Goal: Task Accomplishment & Management: Manage account settings

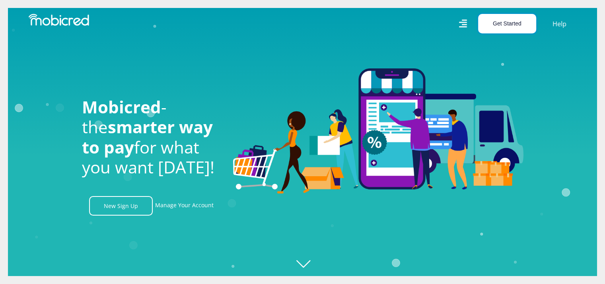
click at [496, 22] on button "Get Started" at bounding box center [507, 23] width 58 height 19
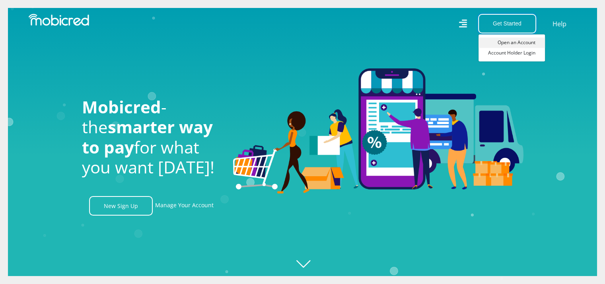
scroll to position [0, 566]
click at [501, 54] on link "Account Holder Login" at bounding box center [511, 53] width 66 height 10
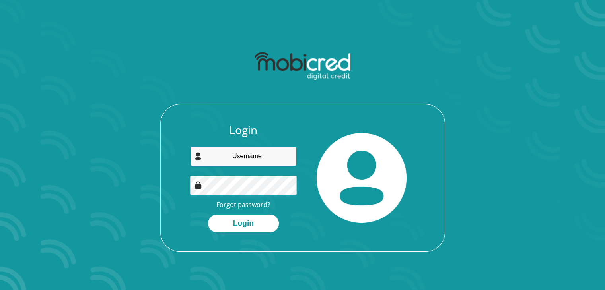
click at [246, 153] on input "email" at bounding box center [243, 156] width 107 height 19
type input "[EMAIL_ADDRESS][DOMAIN_NAME]"
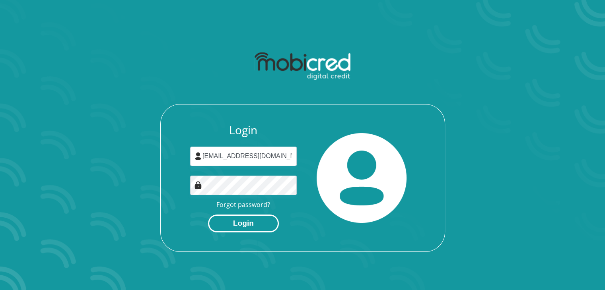
click at [238, 222] on button "Login" at bounding box center [243, 224] width 71 height 18
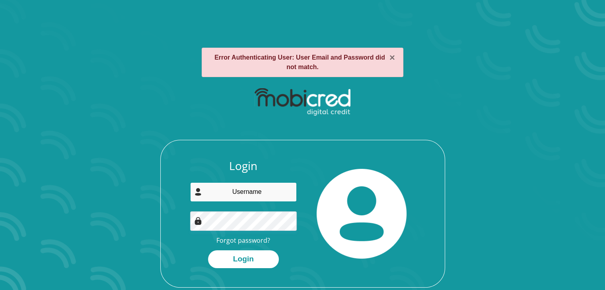
click at [243, 199] on input "email" at bounding box center [243, 191] width 107 height 19
type input "pillaynirvana80@gmail.com"
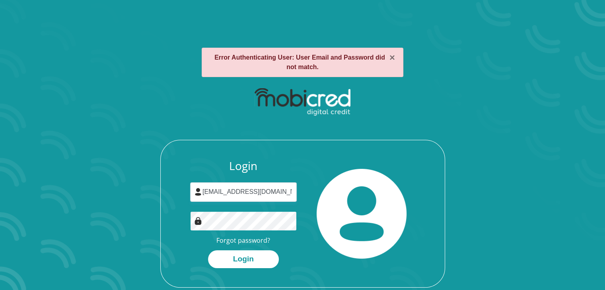
click at [208, 250] on button "Login" at bounding box center [243, 259] width 71 height 18
click at [247, 239] on link "Forgot password?" at bounding box center [243, 240] width 54 height 9
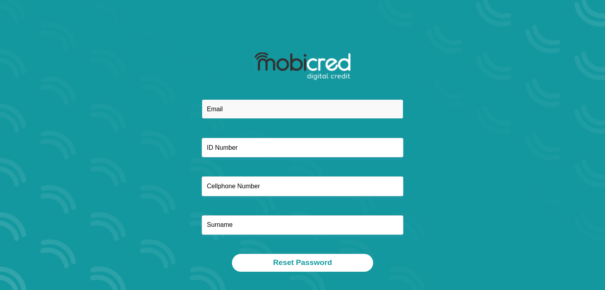
click at [267, 110] on input "email" at bounding box center [303, 108] width 202 height 19
type input "pillaynirvana80@gmail.com"
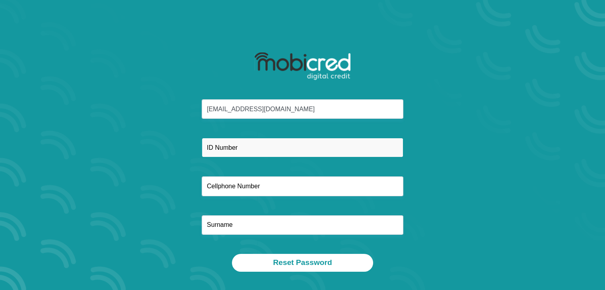
click at [235, 155] on input "text" at bounding box center [303, 147] width 202 height 19
type input "9204270207086"
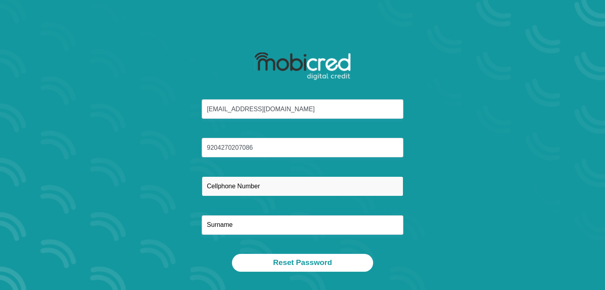
click at [252, 182] on input "text" at bounding box center [303, 185] width 202 height 19
type input "0652376592"
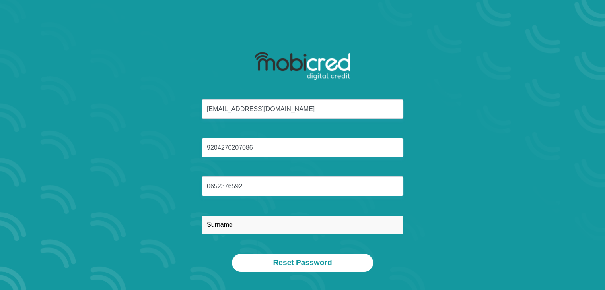
click at [239, 228] on input "text" at bounding box center [303, 224] width 202 height 19
type input "Pillay"
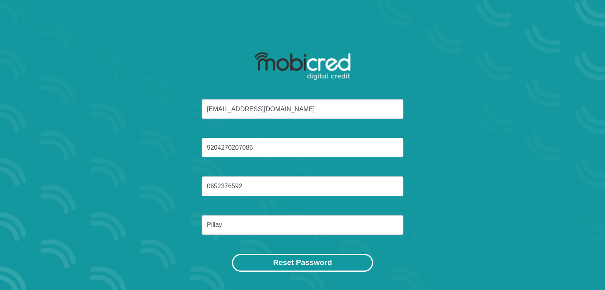
click at [283, 261] on button "Reset Password" at bounding box center [302, 263] width 141 height 18
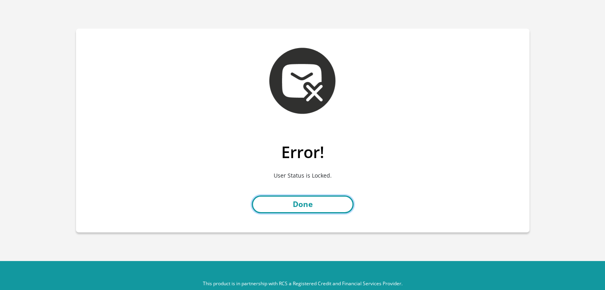
click at [315, 199] on link "Done" at bounding box center [303, 205] width 102 height 18
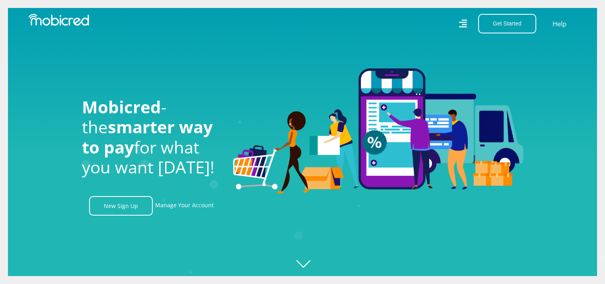
scroll to position [0, 1019]
click at [501, 25] on button "Get Started" at bounding box center [507, 23] width 58 height 19
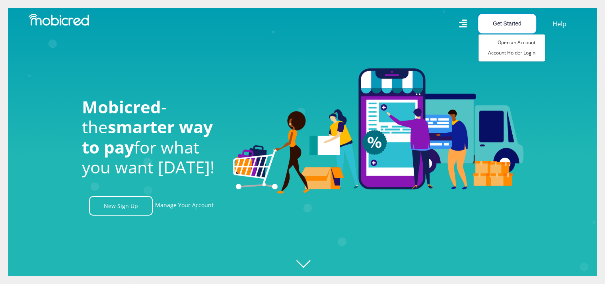
scroll to position [0, 1472]
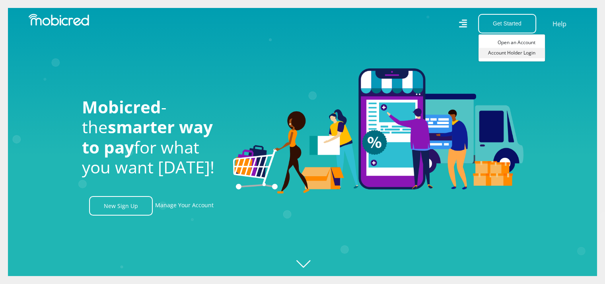
click at [498, 54] on link "Account Holder Login" at bounding box center [511, 53] width 66 height 10
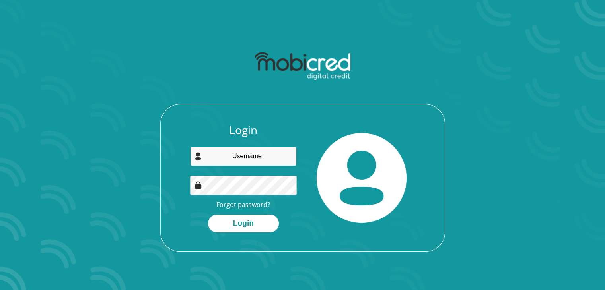
click at [256, 154] on input "email" at bounding box center [243, 156] width 107 height 19
type input "pillaynirvana80@gmail.com"
click at [208, 215] on button "Login" at bounding box center [243, 224] width 71 height 18
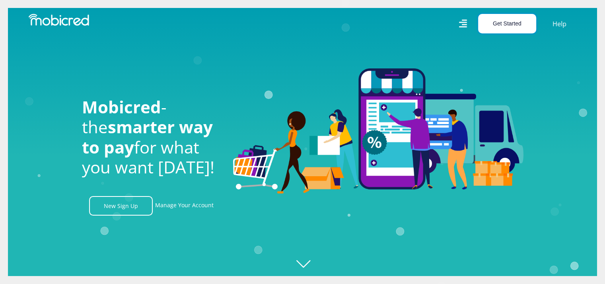
click at [495, 27] on button "Get Started" at bounding box center [507, 23] width 58 height 19
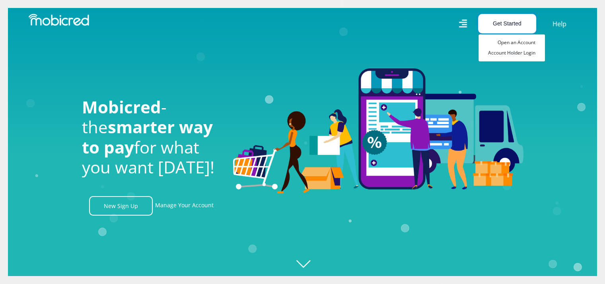
scroll to position [0, 566]
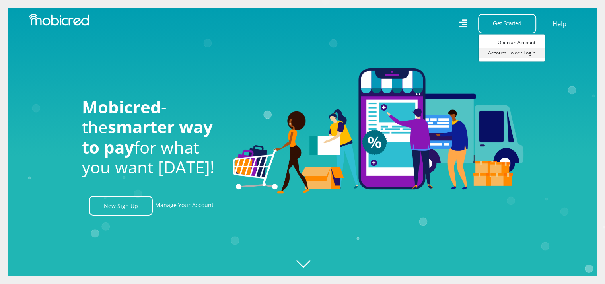
click at [498, 54] on link "Account Holder Login" at bounding box center [511, 53] width 66 height 10
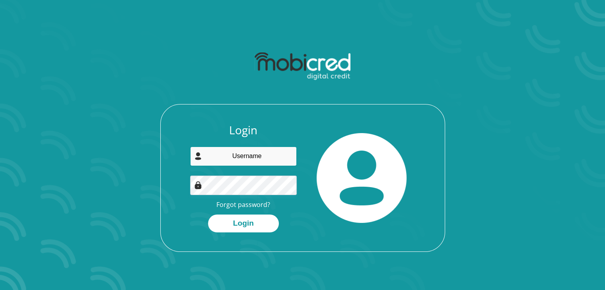
click at [236, 163] on input "email" at bounding box center [243, 156] width 107 height 19
type input "[EMAIL_ADDRESS][DOMAIN_NAME]"
click at [208, 215] on button "Login" at bounding box center [243, 224] width 71 height 18
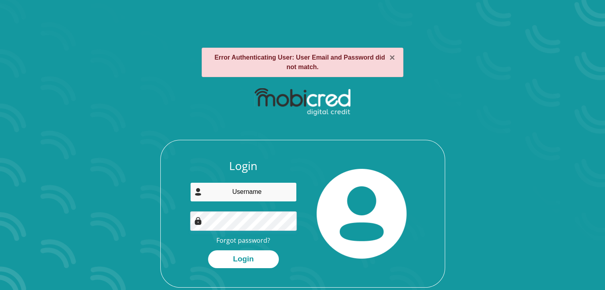
click at [223, 190] on input "email" at bounding box center [243, 191] width 107 height 19
click at [221, 238] on link "Forgot password?" at bounding box center [243, 240] width 54 height 9
click at [239, 187] on input "email" at bounding box center [243, 191] width 107 height 19
type input "K"
type input "[EMAIL_ADDRESS][DOMAIN_NAME]"
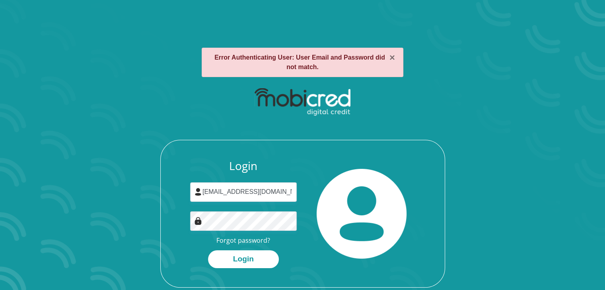
click at [393, 153] on div "Login pillaynirvana80@gmail.com Forgot password? Login" at bounding box center [302, 214] width 285 height 148
click at [234, 261] on button "Login" at bounding box center [243, 259] width 71 height 18
click at [251, 201] on input "email" at bounding box center [243, 191] width 107 height 19
type input "P"
type input "[EMAIL_ADDRESS][DOMAIN_NAME]"
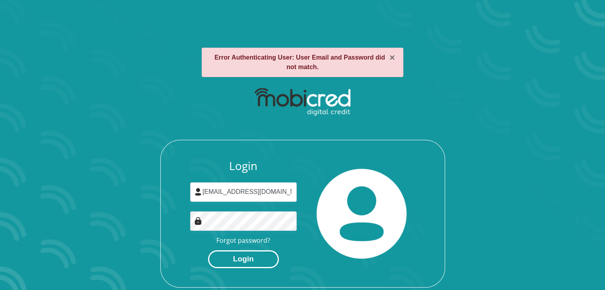
click at [222, 261] on button "Login" at bounding box center [243, 259] width 71 height 18
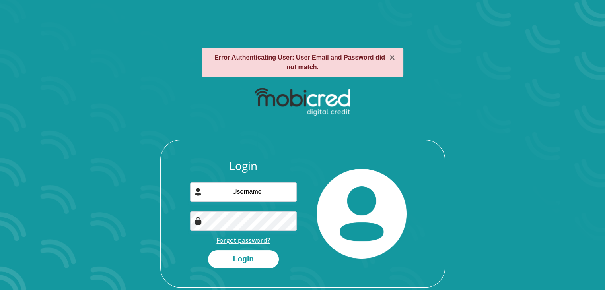
click at [239, 241] on link "Forgot password?" at bounding box center [243, 240] width 54 height 9
